Goal: Task Accomplishment & Management: Manage account settings

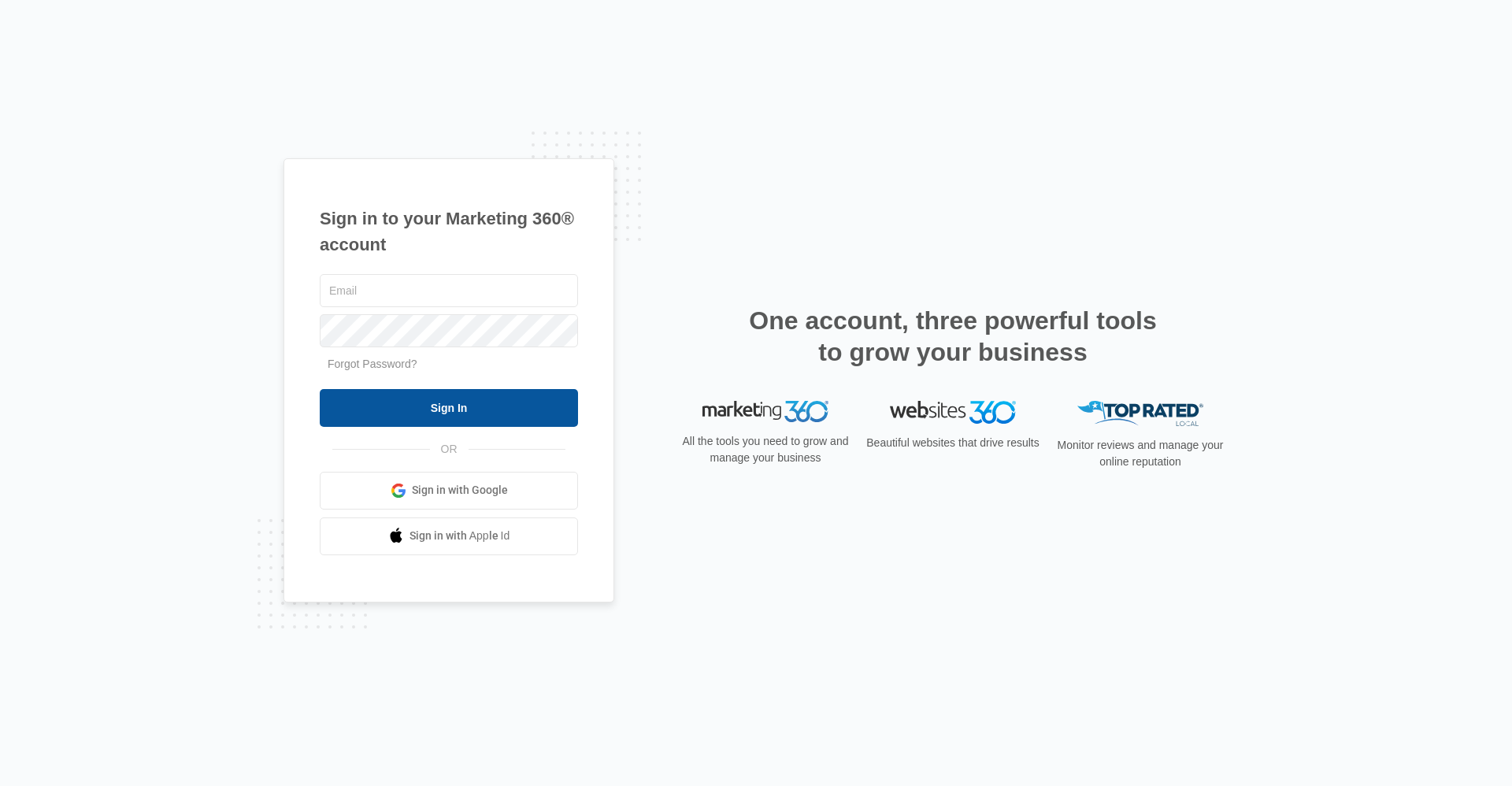
type input "[EMAIL_ADDRESS][DOMAIN_NAME]"
click at [435, 399] on input "Sign In" at bounding box center [449, 408] width 259 height 38
